Goal: Information Seeking & Learning: Learn about a topic

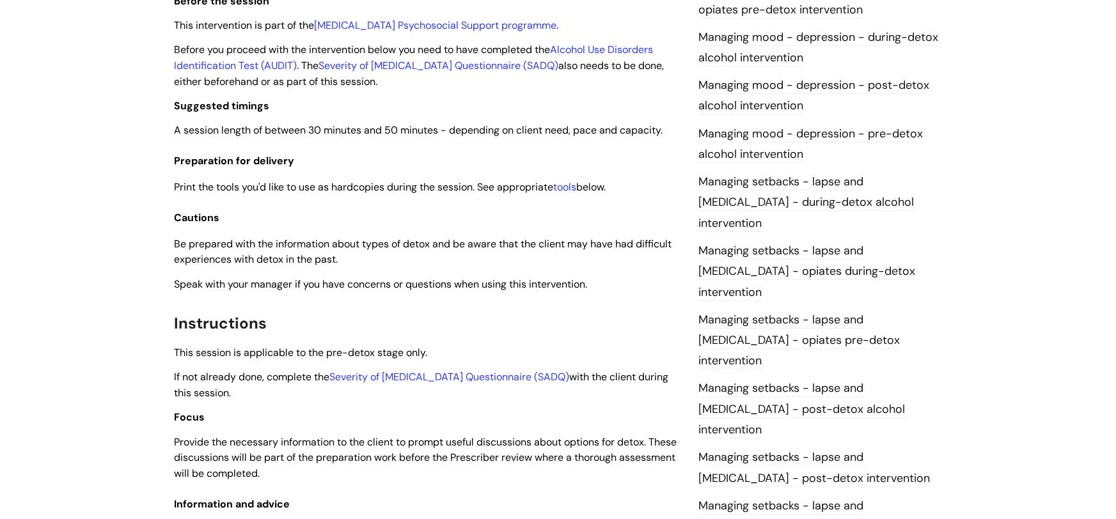
scroll to position [942, 0]
click at [780, 196] on link "Managing setbacks - lapse and relapse - during-detox alcohol intervention" at bounding box center [807, 201] width 216 height 58
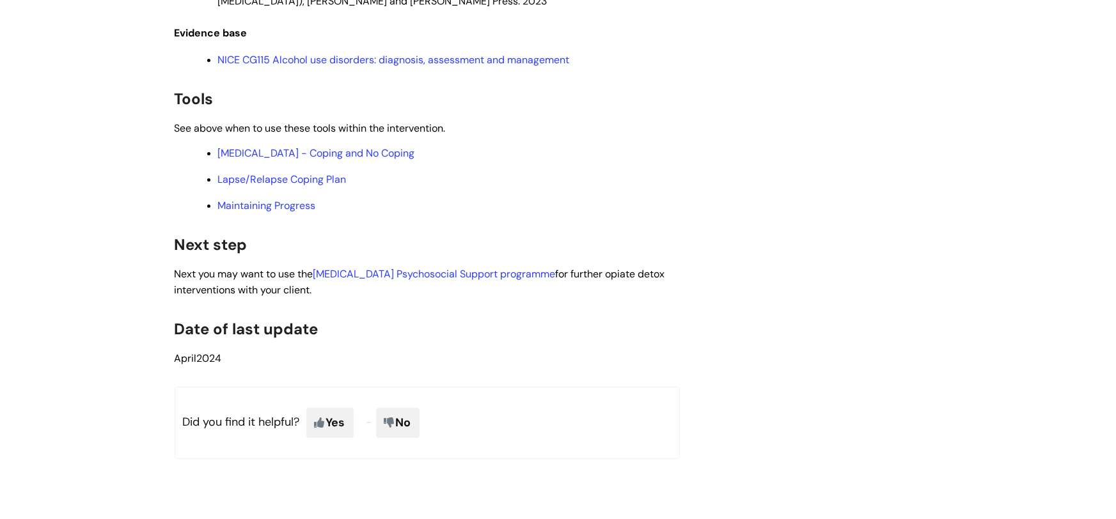
scroll to position [3240, 0]
click at [355, 159] on link "Relapse - Coping and No Coping" at bounding box center [316, 151] width 197 height 13
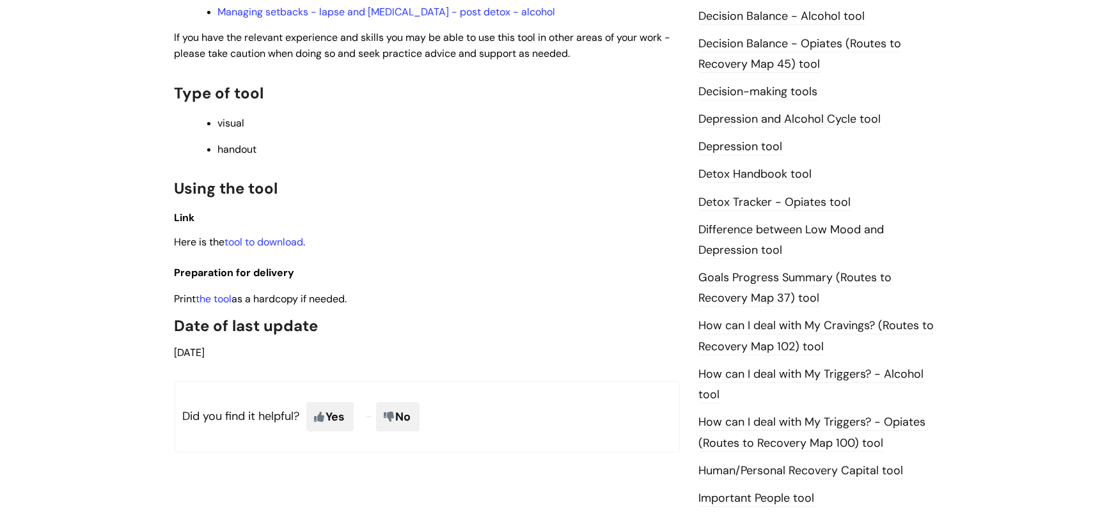
scroll to position [663, 0]
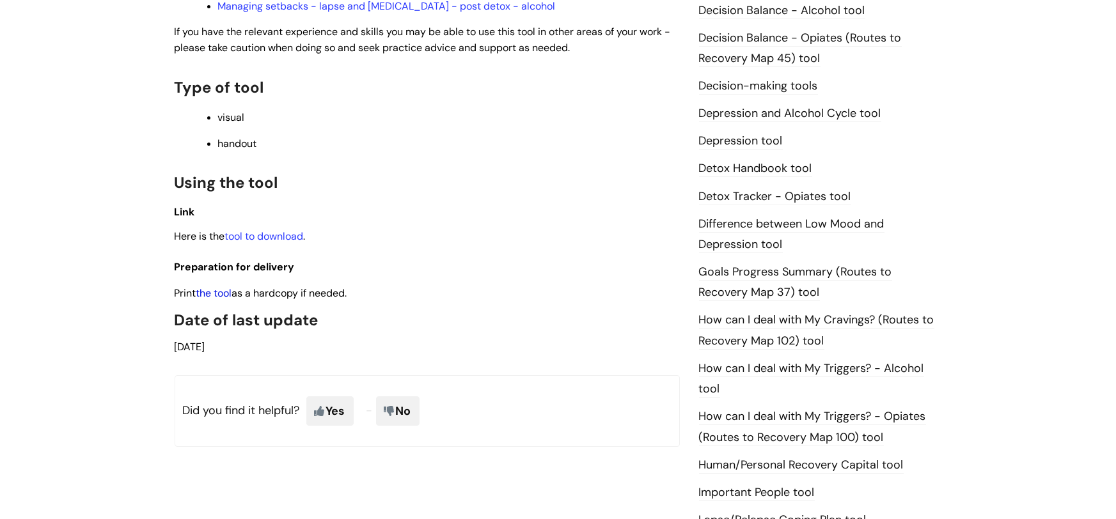
click at [217, 287] on link "the tool" at bounding box center [214, 293] width 36 height 13
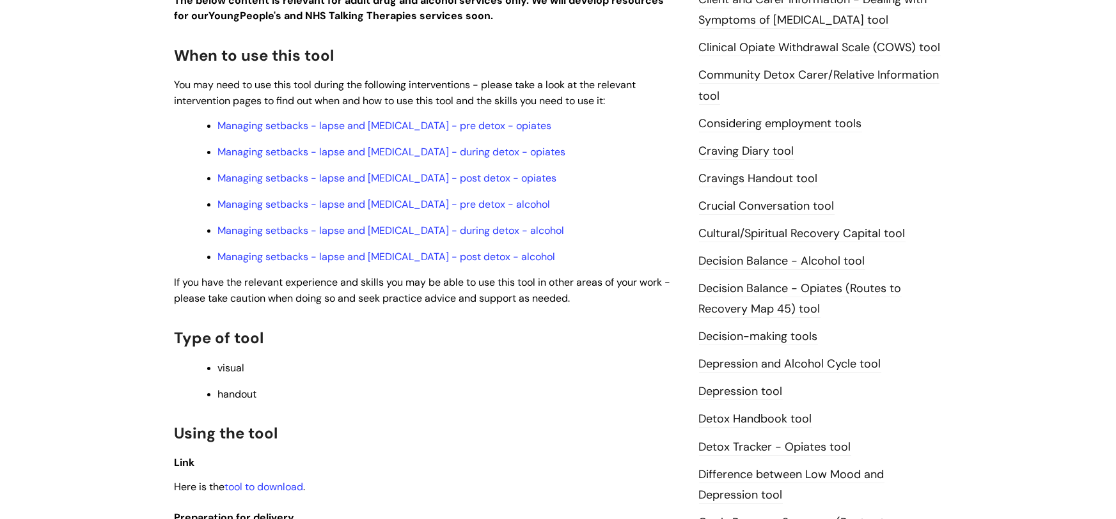
scroll to position [414, 0]
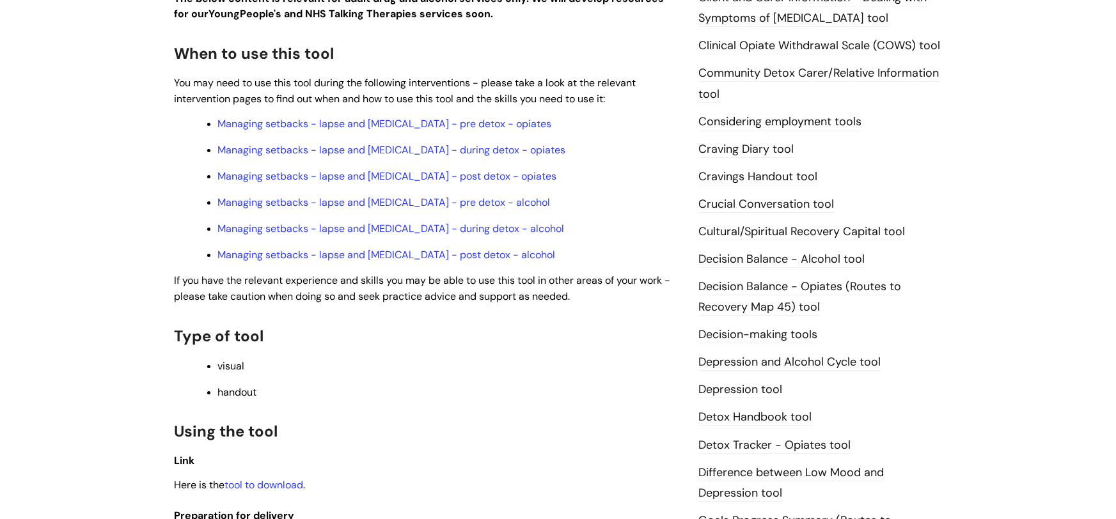
click at [839, 361] on link "Depression and Alcohol Cycle tool" at bounding box center [790, 362] width 182 height 17
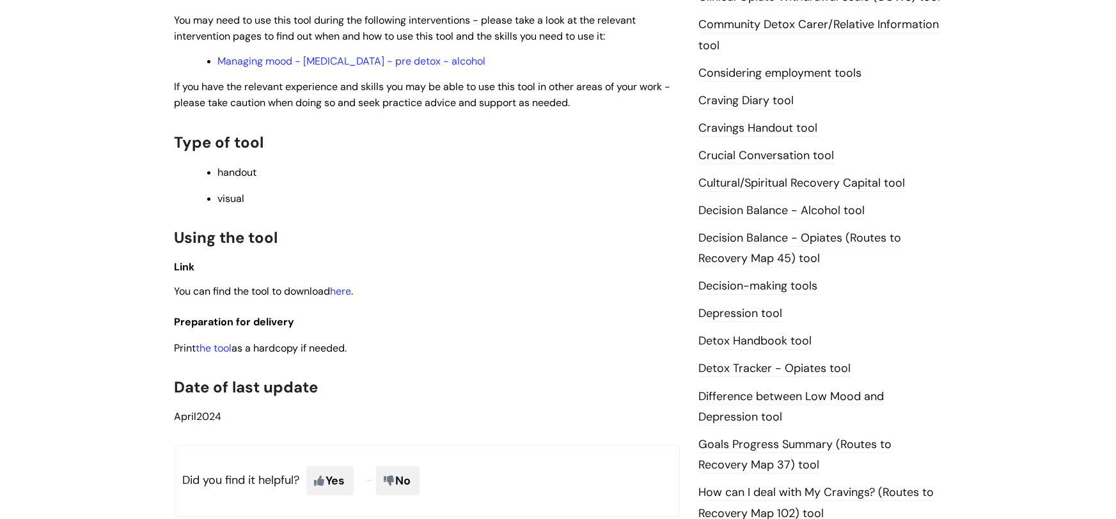
scroll to position [489, 0]
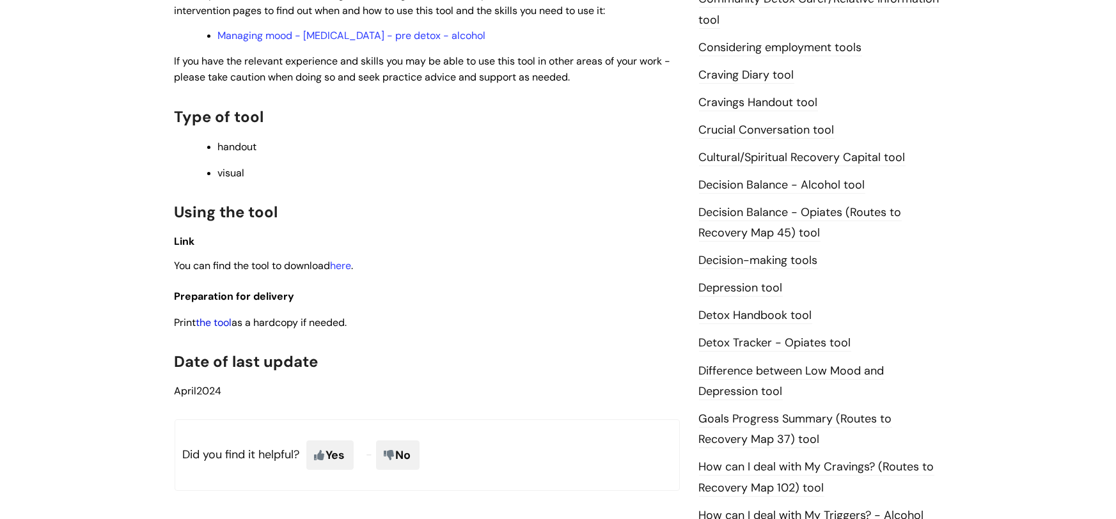
click at [226, 322] on link "the tool" at bounding box center [214, 322] width 36 height 13
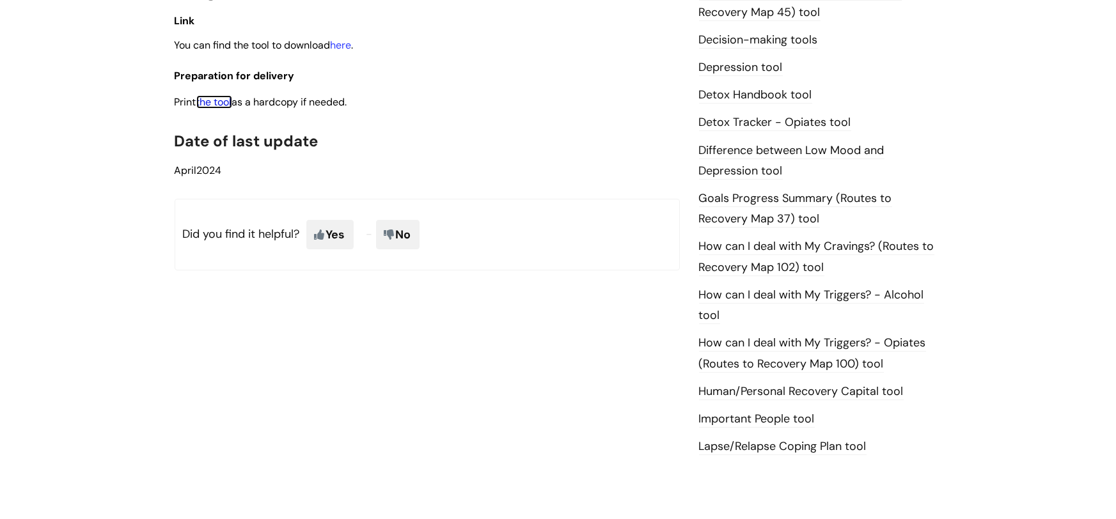
scroll to position [711, 0]
click at [854, 288] on link "How can I deal with My Triggers? - Alcohol tool" at bounding box center [811, 303] width 225 height 37
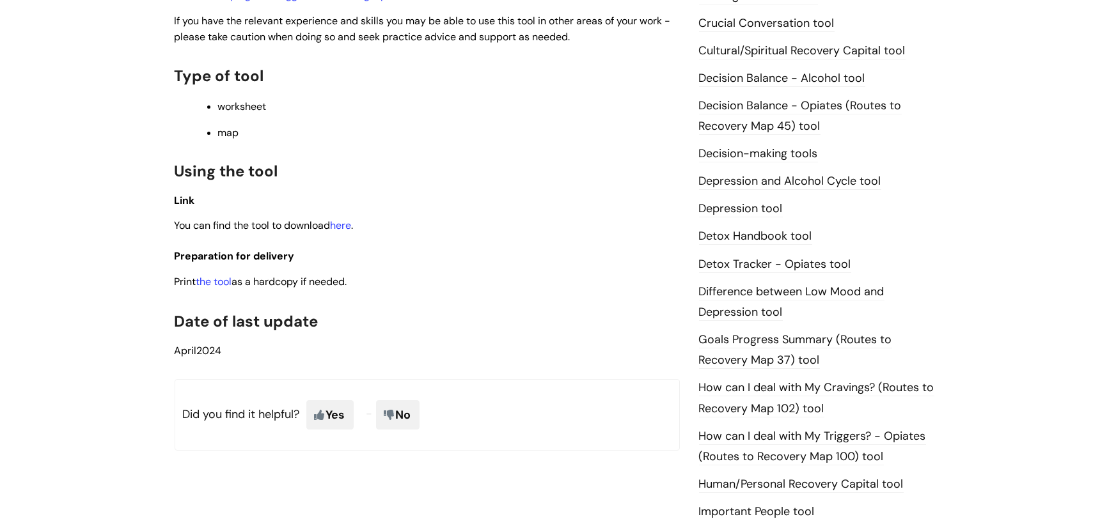
scroll to position [597, 0]
click at [219, 278] on link "the tool" at bounding box center [214, 279] width 36 height 13
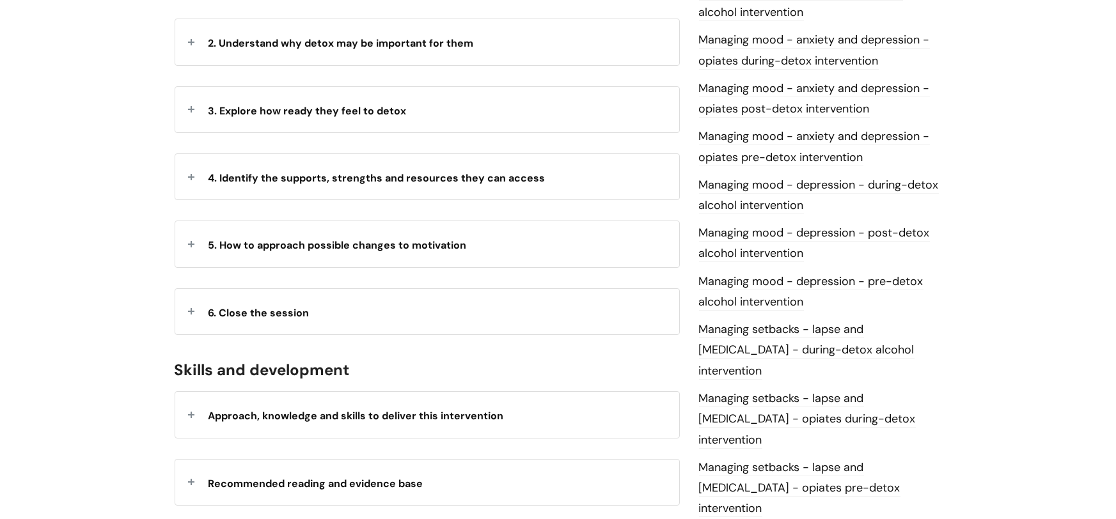
scroll to position [794, 0]
click at [773, 179] on link "Managing mood - depression - during-detox alcohol intervention" at bounding box center [819, 194] width 240 height 37
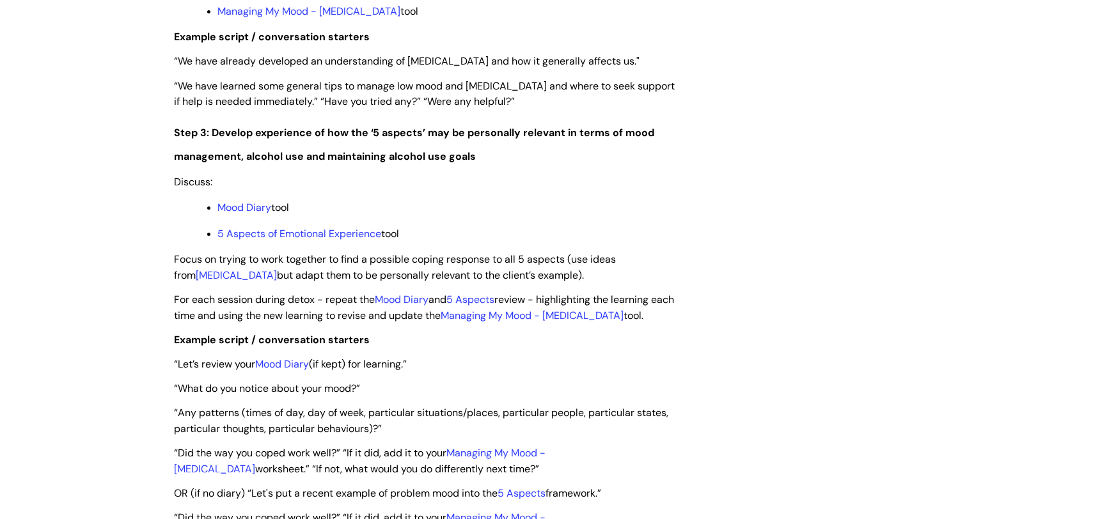
scroll to position [1925, 0]
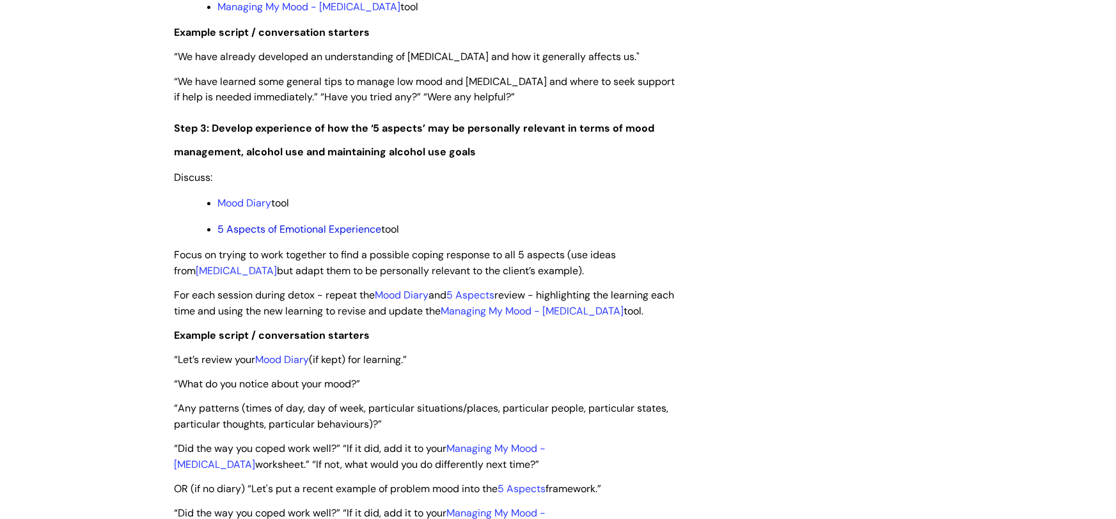
click at [328, 223] on link "5 Aspects of Emotional Experience" at bounding box center [300, 229] width 164 height 13
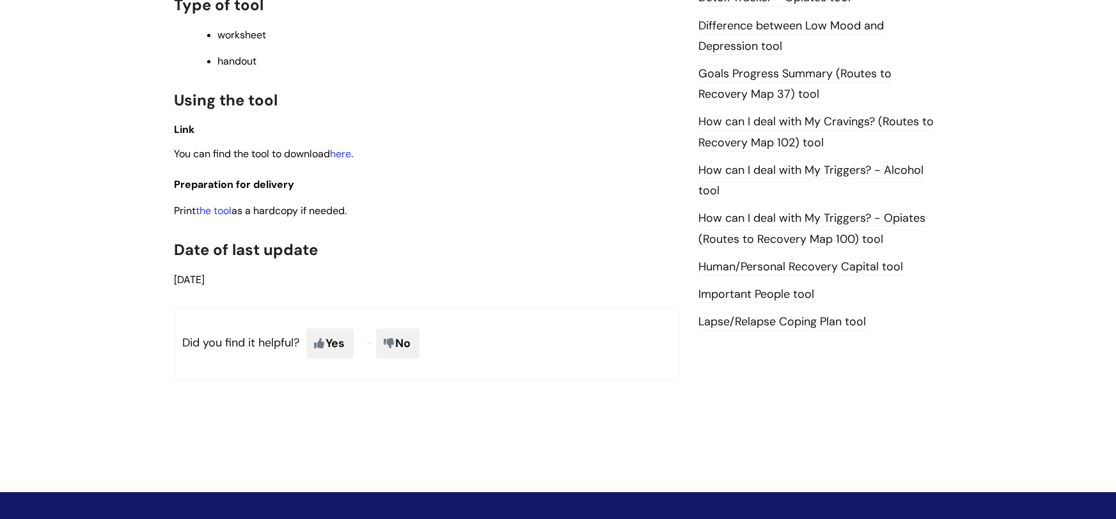
scroll to position [835, 0]
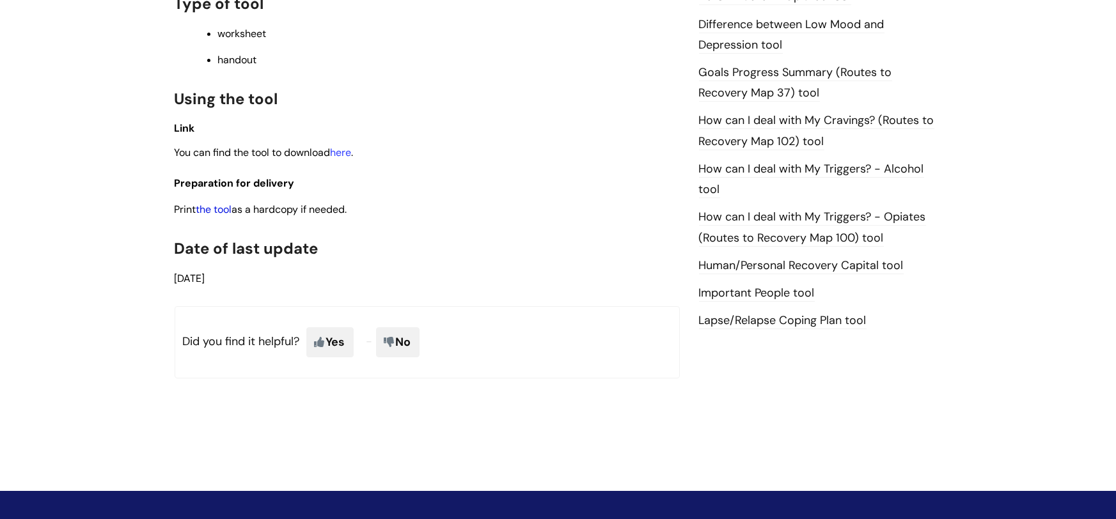
click at [221, 209] on link "the tool" at bounding box center [214, 209] width 36 height 13
